Goal: Share content: Share content

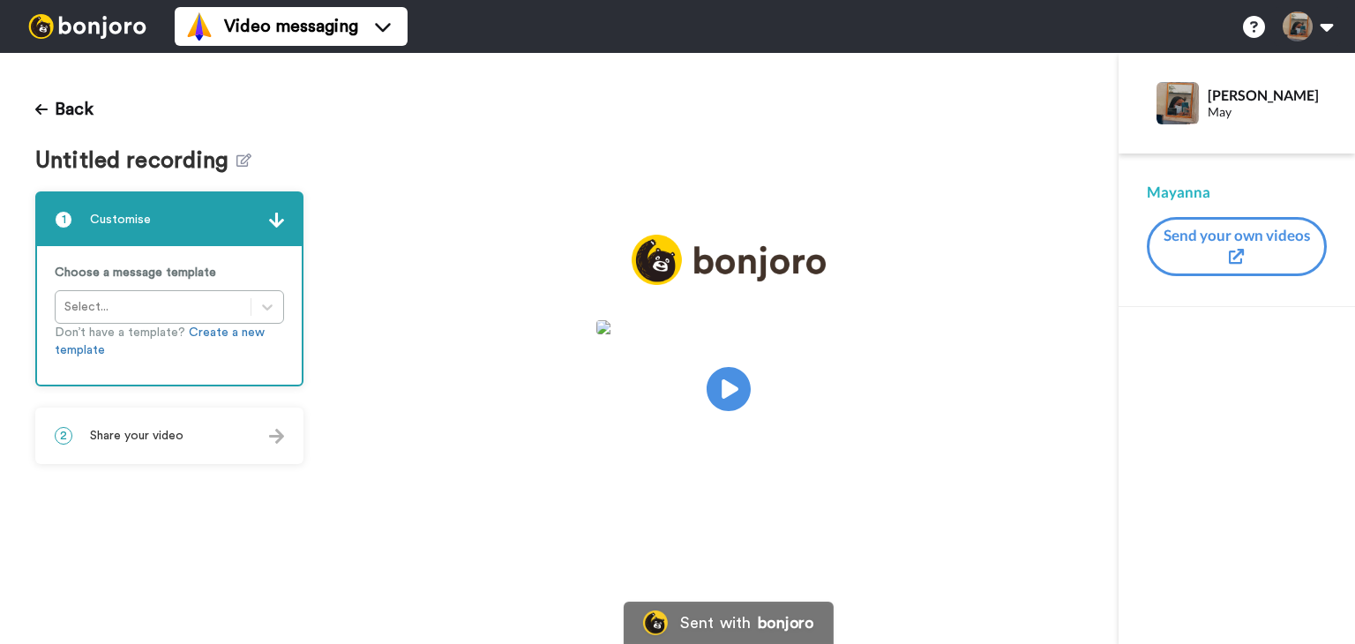
click at [168, 424] on div "2 Share your video" at bounding box center [169, 435] width 265 height 53
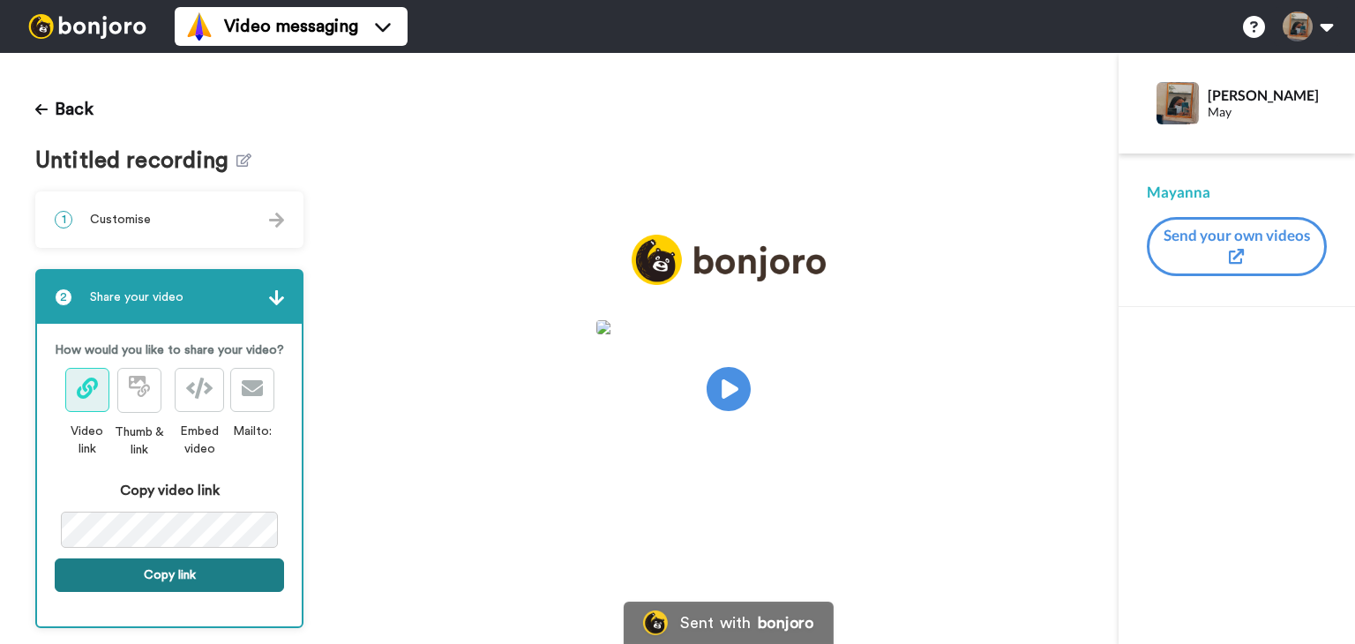
click at [182, 584] on button "Copy link" at bounding box center [169, 575] width 229 height 34
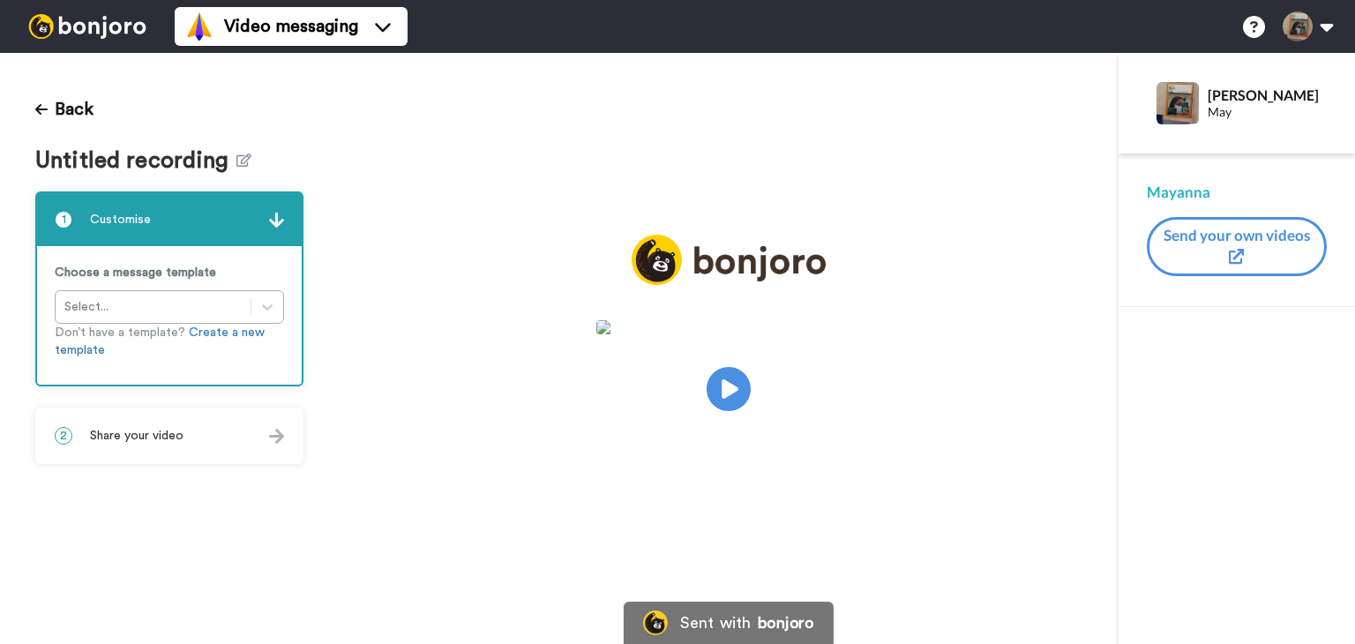
click at [135, 429] on span "Share your video" at bounding box center [136, 436] width 93 height 18
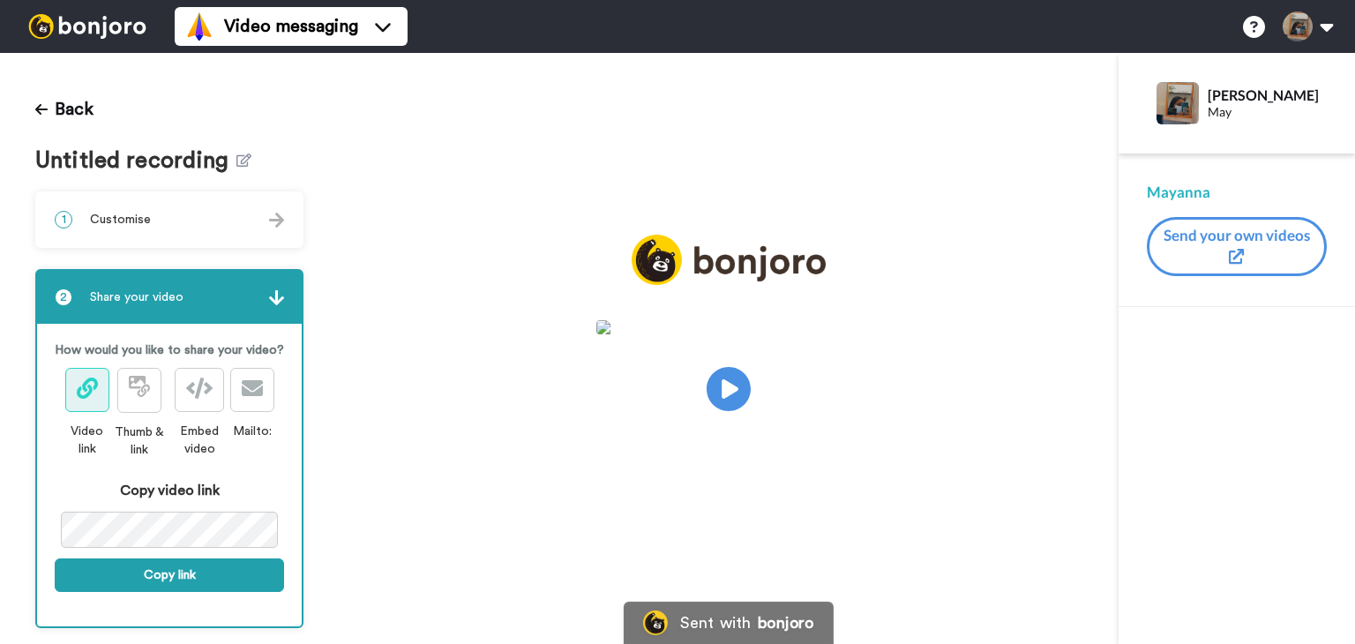
click at [683, 381] on video at bounding box center [728, 386] width 265 height 132
click at [239, 583] on button "Copy link" at bounding box center [169, 575] width 229 height 34
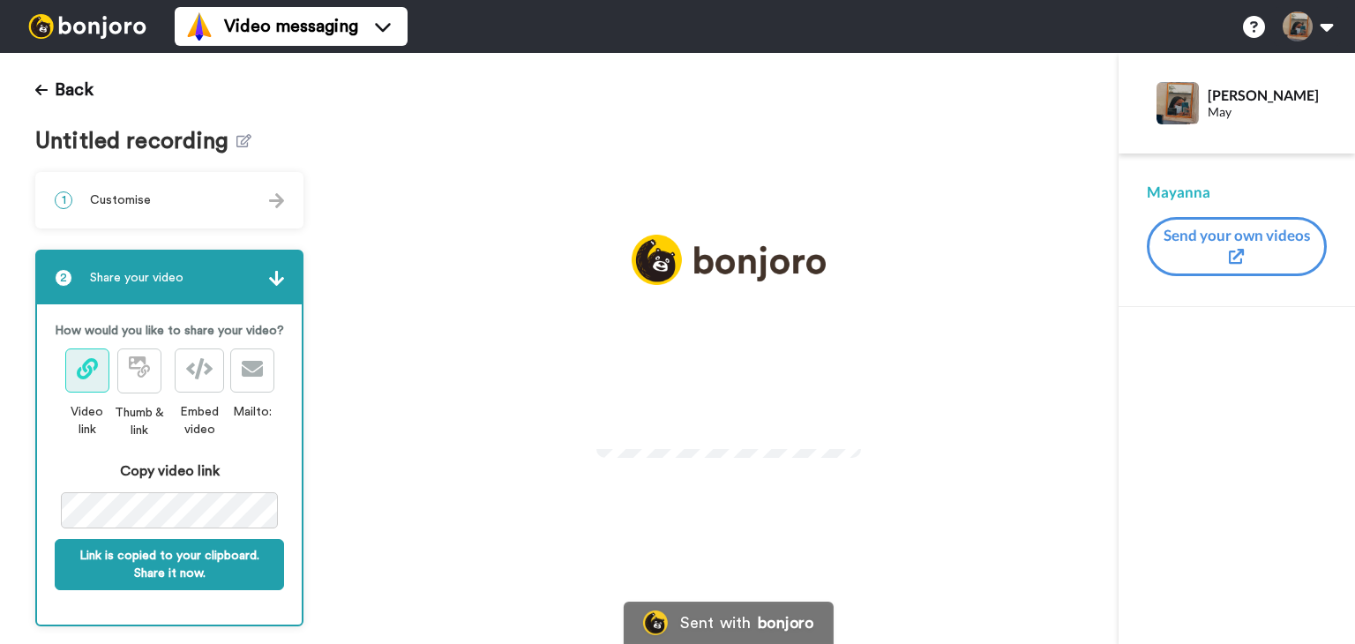
scroll to position [35, 0]
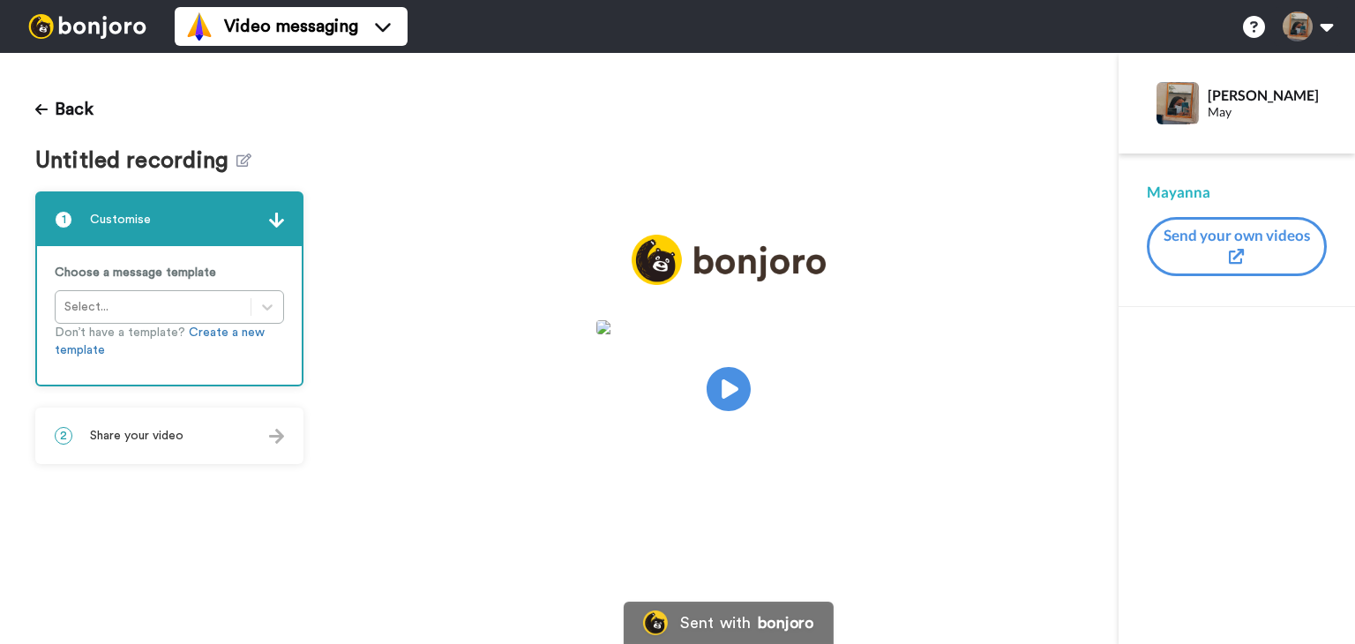
click at [773, 392] on video at bounding box center [728, 386] width 265 height 132
click at [162, 421] on div "2 Share your video" at bounding box center [169, 435] width 265 height 53
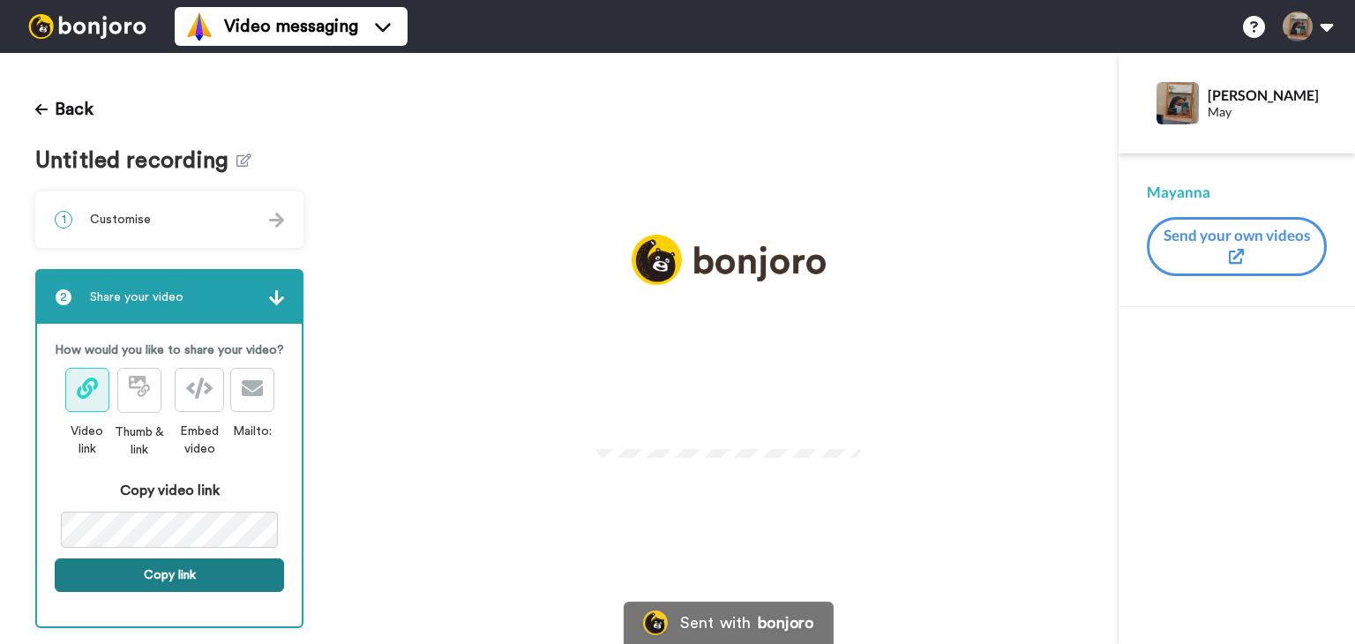
click at [159, 592] on button "Copy link" at bounding box center [169, 575] width 229 height 34
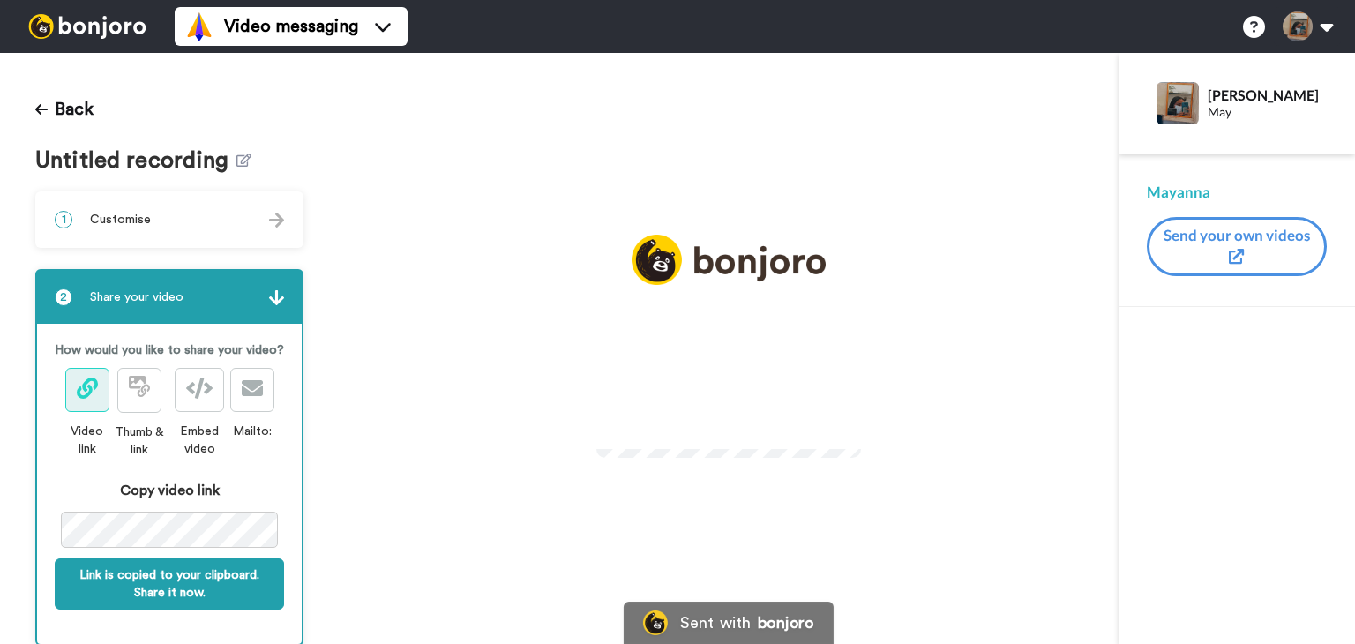
click at [610, 336] on video at bounding box center [728, 386] width 265 height 132
